Goal: Task Accomplishment & Management: Manage account settings

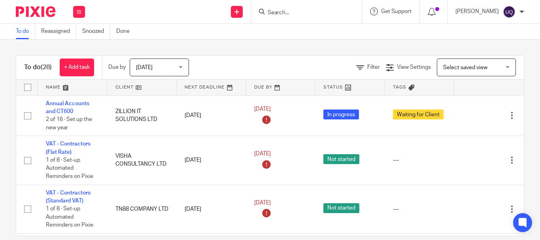
click at [301, 15] on input "Search" at bounding box center [302, 12] width 71 height 7
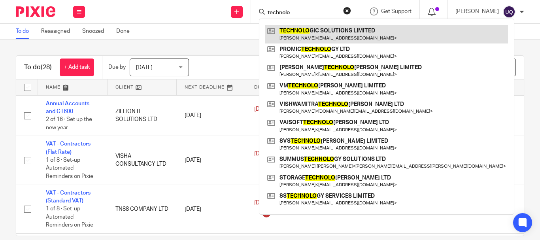
type input "technolo"
click at [316, 37] on link at bounding box center [386, 34] width 243 height 18
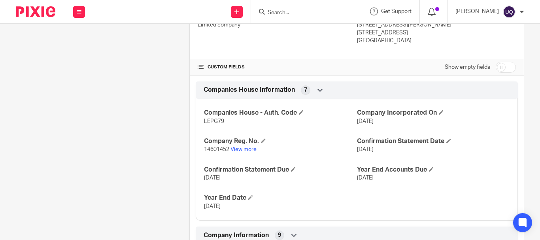
scroll to position [277, 0]
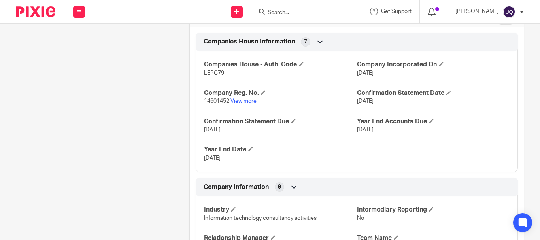
click at [212, 76] on span "LEPG79" at bounding box center [214, 73] width 20 height 6
copy span "LEPG79"
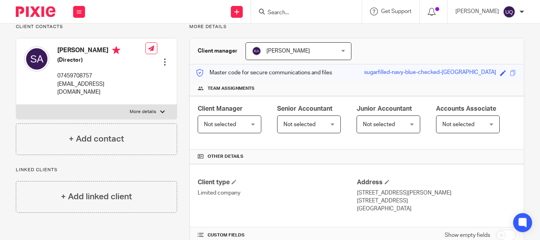
scroll to position [0, 0]
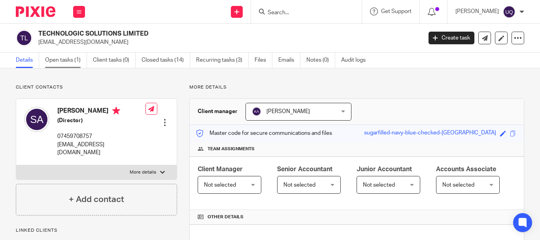
click at [63, 63] on link "Open tasks (1)" at bounding box center [66, 60] width 42 height 15
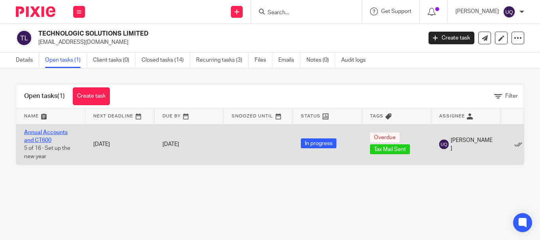
click at [48, 133] on link "Annual Accounts and CT600" at bounding box center [46, 136] width 44 height 13
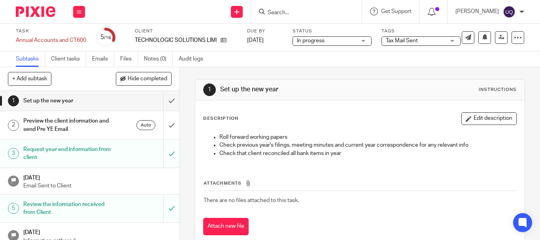
click at [402, 40] on span "Tax Mail Sent" at bounding box center [402, 41] width 32 height 6
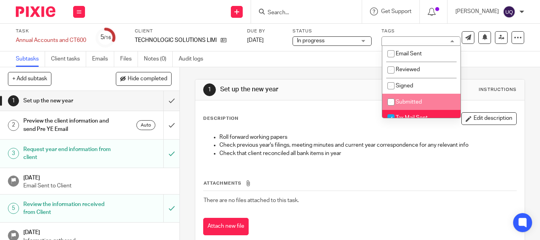
scroll to position [40, 0]
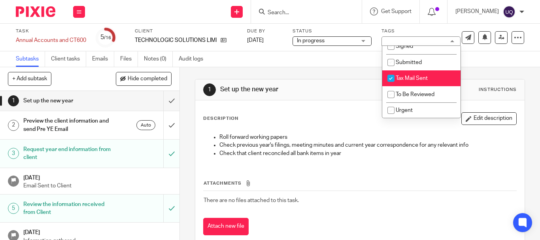
click at [390, 79] on input "checkbox" at bounding box center [391, 78] width 15 height 15
checkbox input "false"
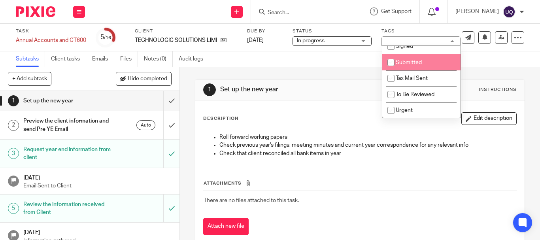
click at [392, 63] on input "checkbox" at bounding box center [391, 62] width 15 height 15
checkbox input "true"
click at [344, 74] on div "1 Set up the new year Instructions Description Edit description Roll forward wo…" at bounding box center [360, 163] width 330 height 192
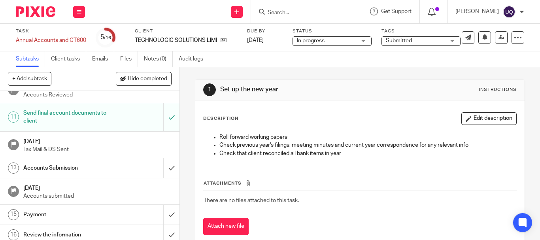
scroll to position [245, 0]
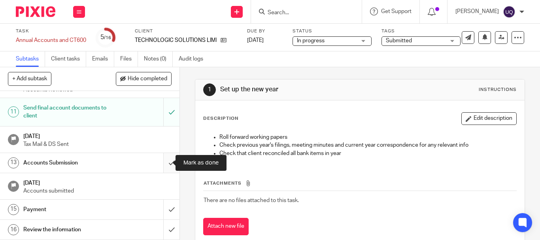
click at [161, 167] on input "submit" at bounding box center [90, 163] width 180 height 20
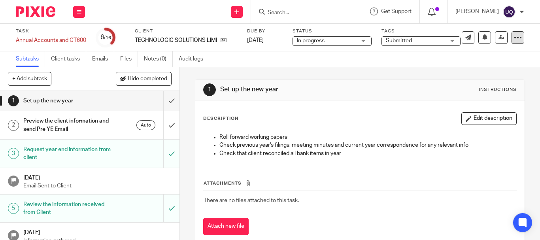
click at [517, 33] on div at bounding box center [518, 37] width 13 height 13
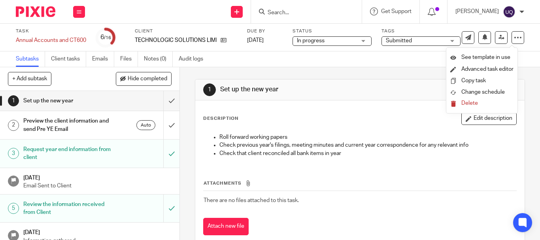
click at [419, 81] on div "1 Set up the new year Instructions" at bounding box center [360, 90] width 330 height 21
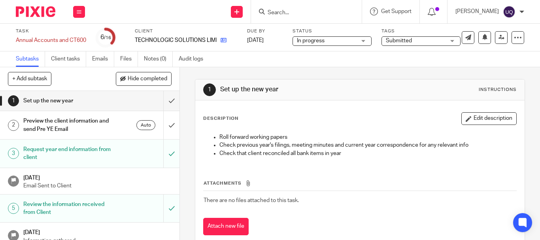
click at [221, 42] on link at bounding box center [222, 40] width 10 height 8
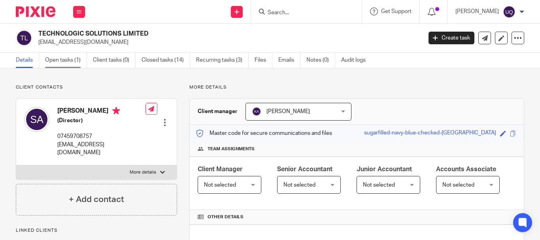
click at [77, 60] on link "Open tasks (1)" at bounding box center [66, 60] width 42 height 15
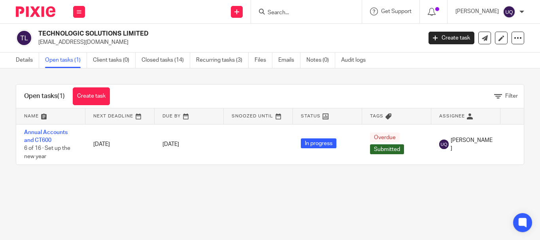
click at [447, 199] on main "TECHNOLOGIC SOLUTIONS LIMITED [EMAIL_ADDRESS][DOMAIN_NAME] Create task Update f…" at bounding box center [270, 120] width 540 height 240
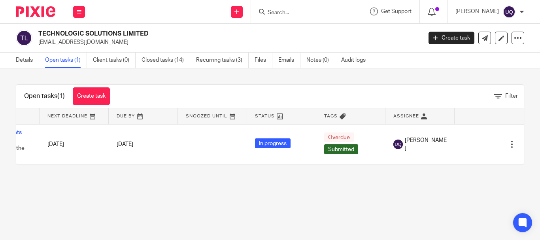
scroll to position [0, 58]
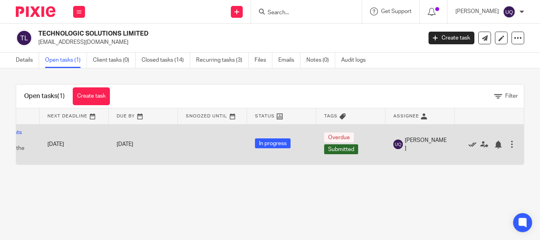
click at [469, 146] on icon at bounding box center [473, 145] width 8 height 8
